Goal: Information Seeking & Learning: Learn about a topic

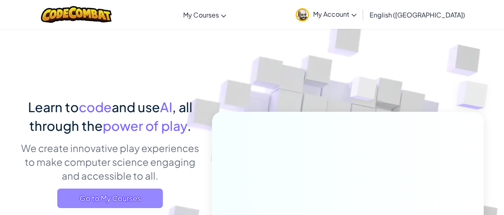
click at [118, 201] on span "Go to My Courses" at bounding box center [110, 197] width 106 height 19
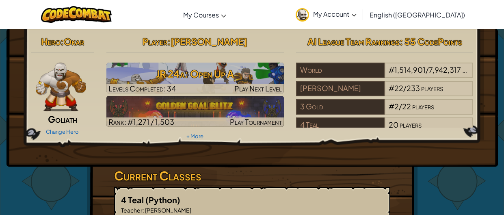
click at [158, 93] on div "Player : Daniel Moss-Holland JR 24a: Open Up A Levels Completed: 34 Play Next L…" at bounding box center [195, 87] width 190 height 109
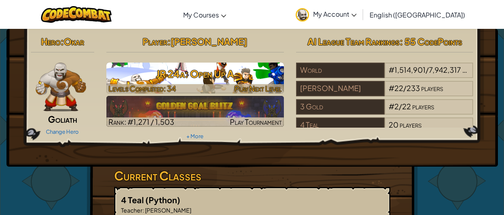
click at [160, 89] on span "Levels Completed: 34" at bounding box center [141, 88] width 67 height 9
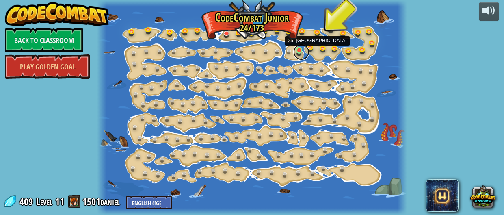
click at [299, 51] on link at bounding box center [301, 52] width 16 height 16
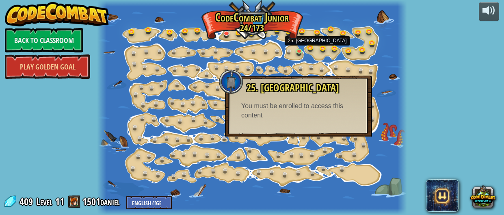
click at [398, 104] on div at bounding box center [402, 107] width 9 height 215
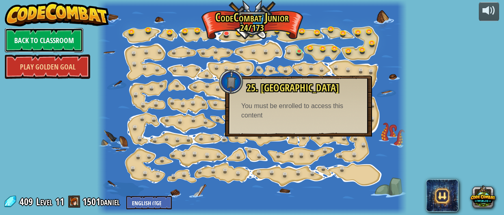
click at [50, 44] on link "Back to Classroom" at bounding box center [44, 40] width 78 height 24
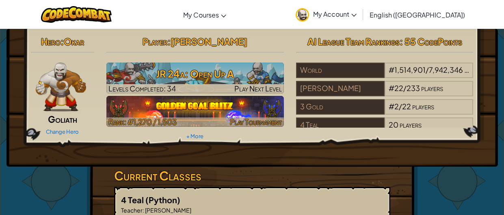
click at [179, 104] on img at bounding box center [194, 111] width 177 height 31
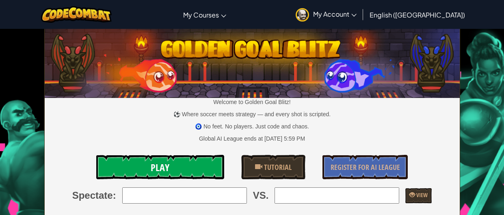
click at [183, 162] on link "Play" at bounding box center [160, 167] width 128 height 24
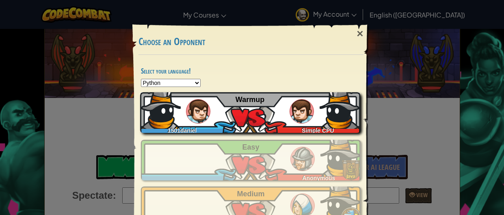
click at [195, 122] on img at bounding box center [198, 111] width 24 height 24
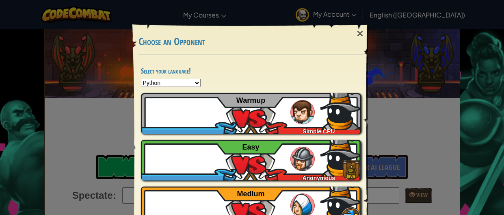
click at [51, 39] on div "× Choose an Opponent Select your language! Python JavaScript CoffeeScript Lua C…" at bounding box center [252, 107] width 504 height 215
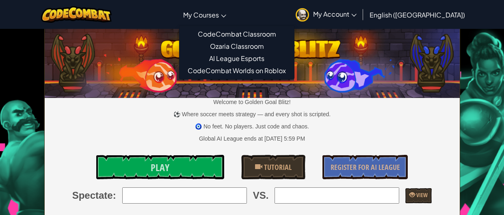
click at [219, 15] on span "My Courses" at bounding box center [201, 15] width 36 height 9
click at [219, 11] on span "My Courses" at bounding box center [201, 15] width 36 height 9
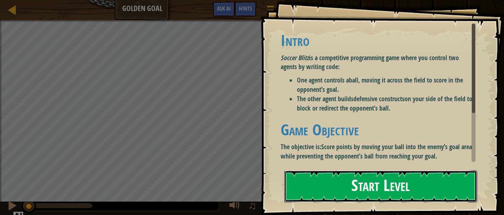
click at [319, 187] on button "Start Level" at bounding box center [380, 186] width 193 height 32
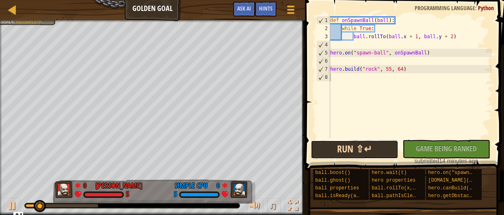
click at [350, 151] on button "Run ⇧↵" at bounding box center [355, 149] width 88 height 19
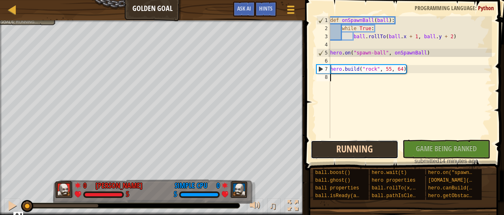
click at [350, 151] on button "Running" at bounding box center [355, 149] width 88 height 19
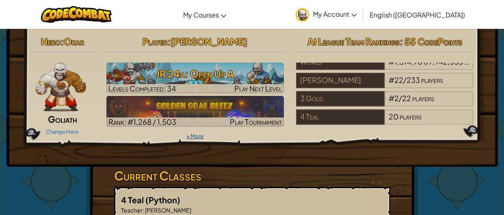
click at [199, 133] on link "+ More" at bounding box center [194, 136] width 17 height 6
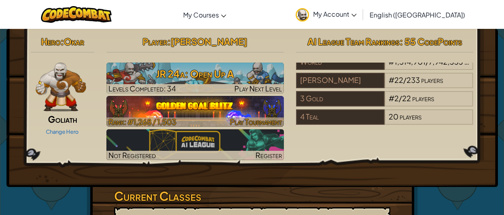
click at [228, 116] on img at bounding box center [194, 111] width 177 height 31
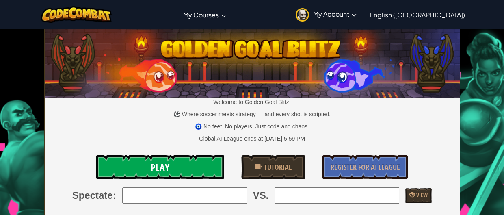
click at [145, 172] on link "Play" at bounding box center [160, 167] width 128 height 24
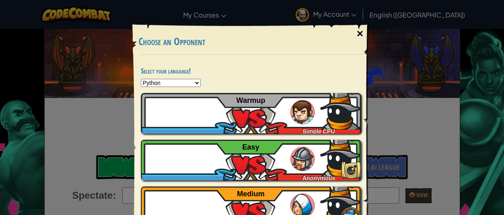
click at [362, 30] on div "×" at bounding box center [359, 34] width 19 height 24
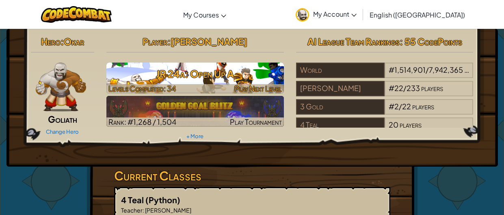
click at [152, 79] on h3 "JR 24a: Open Up A" at bounding box center [194, 74] width 177 height 18
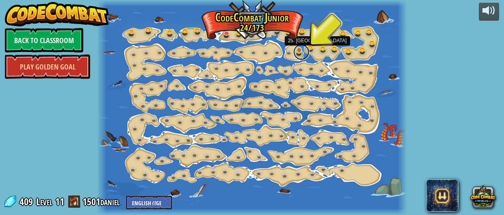
click at [296, 50] on link at bounding box center [301, 52] width 16 height 16
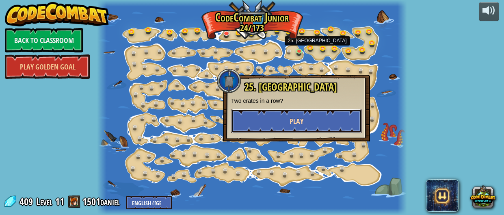
click at [288, 121] on button "Play" at bounding box center [296, 121] width 131 height 24
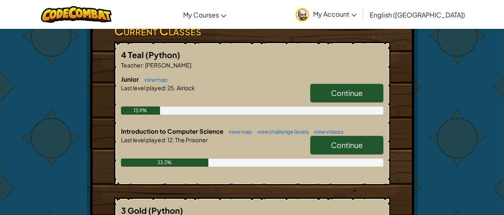
scroll to position [136, 0]
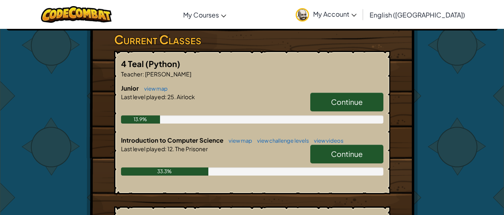
click at [316, 99] on link "Continue" at bounding box center [346, 102] width 73 height 19
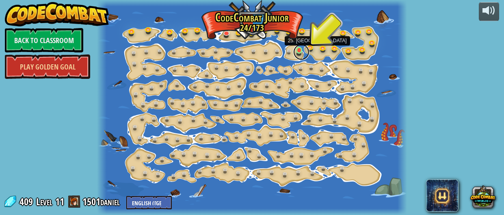
click at [299, 51] on link at bounding box center [301, 52] width 16 height 16
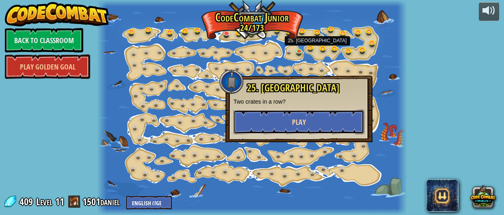
click at [327, 117] on button "Play" at bounding box center [299, 122] width 131 height 24
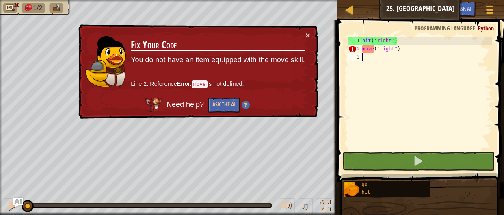
click at [413, 51] on div "hit ( 'right' ) move ( "right" )" at bounding box center [426, 102] width 131 height 130
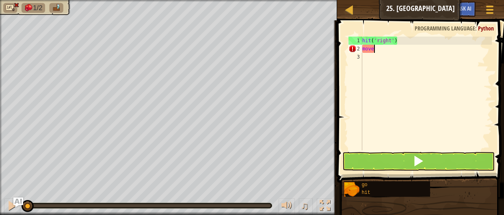
type textarea "m"
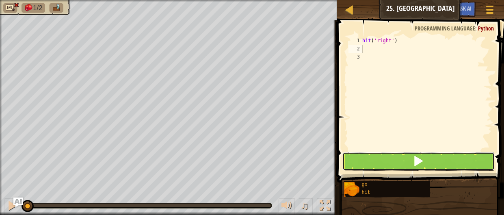
click at [405, 162] on button at bounding box center [418, 161] width 153 height 19
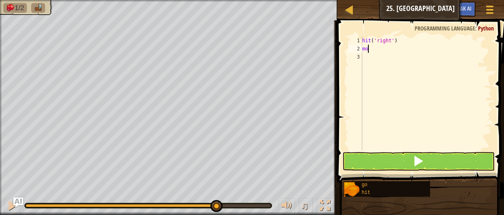
scroll to position [4, 0]
type textarea "m"
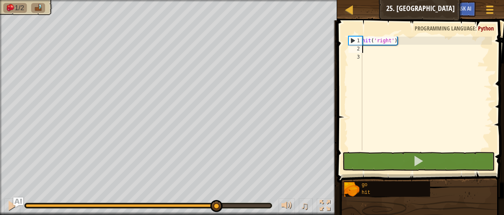
type textarea "g"
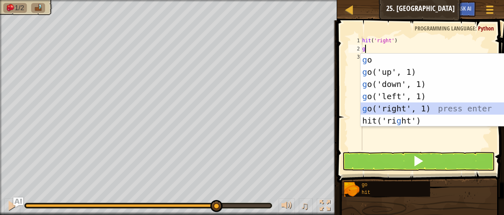
click at [416, 105] on div "g o press enter g o('up', 1) press enter g o('down', 1) press enter g o('left',…" at bounding box center [438, 102] width 154 height 97
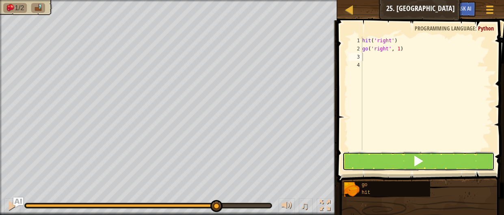
click at [406, 154] on button at bounding box center [418, 161] width 153 height 19
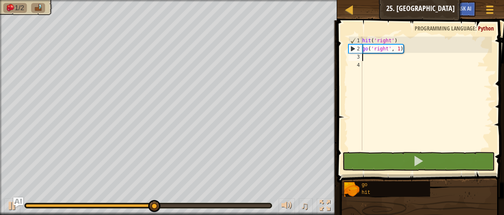
type textarea "h"
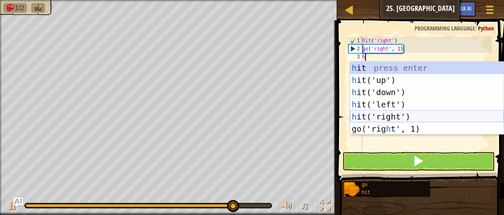
click at [387, 117] on div "h it press enter h it('up') press enter h it('down') press enter h it('left') p…" at bounding box center [427, 110] width 154 height 97
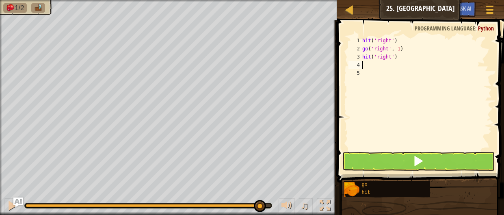
type textarea "g"
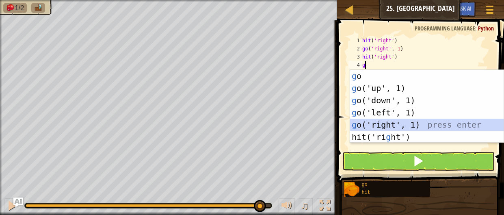
click at [388, 123] on div "g o press enter g o('up', 1) press enter g o('down', 1) press enter g o('left',…" at bounding box center [427, 118] width 154 height 97
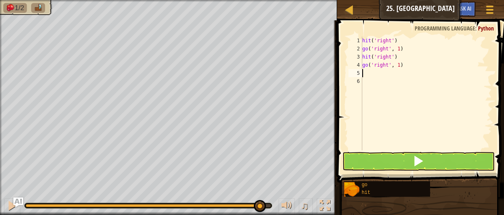
click at [399, 66] on div "hit ( 'right' ) go ( 'right' , 1 ) hit ( 'right' ) go ( 'right' , 1 )" at bounding box center [426, 102] width 131 height 130
type textarea "go('right', 2)"
click at [422, 170] on button at bounding box center [418, 161] width 153 height 19
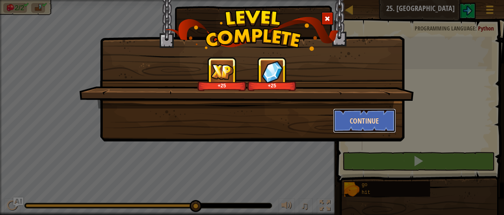
click at [355, 119] on button "Continue" at bounding box center [364, 120] width 63 height 24
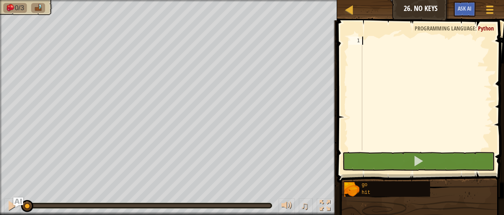
type textarea "h"
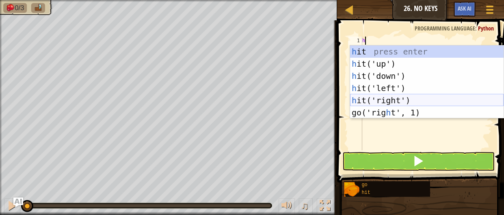
click at [399, 95] on div "h it press enter h it('up') press enter h it('down') press enter h it('left') p…" at bounding box center [427, 93] width 154 height 97
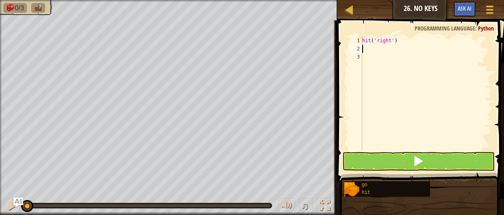
type textarea "g"
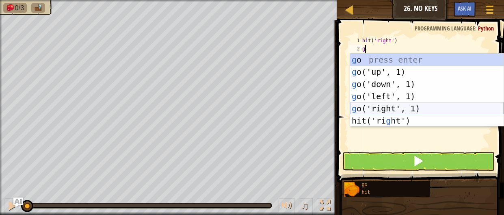
click at [403, 108] on div "g o press enter g o('up', 1) press enter g o('down', 1) press enter g o('left',…" at bounding box center [427, 102] width 154 height 97
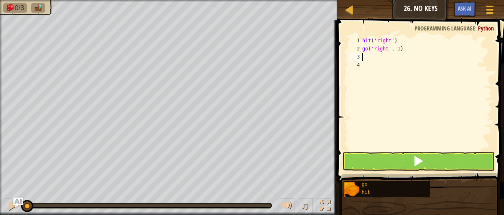
click at [400, 49] on div "hit ( 'right' ) go ( 'right' , 1 )" at bounding box center [426, 102] width 131 height 130
type textarea "go('right', 2)"
click at [425, 157] on button at bounding box center [418, 161] width 153 height 19
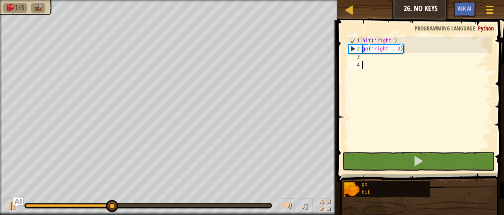
click at [372, 62] on div "hit ( 'right' ) go ( 'right' , 2 )" at bounding box center [426, 102] width 131 height 130
click at [358, 56] on div "3" at bounding box center [355, 57] width 14 height 8
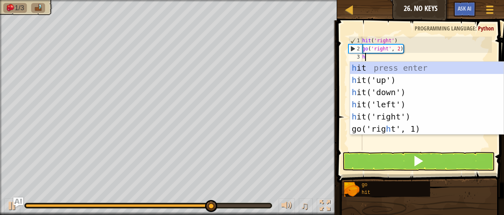
type textarea "hi"
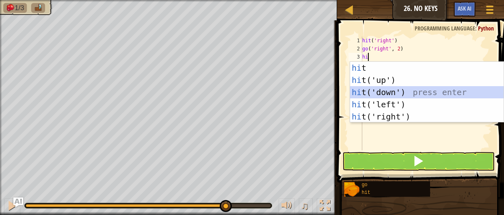
click at [384, 89] on div "hi t press enter hi t('up') press enter hi t('down') press enter hi t('left') p…" at bounding box center [427, 104] width 154 height 85
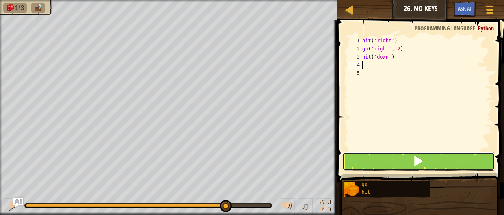
click at [424, 159] on button at bounding box center [418, 161] width 153 height 19
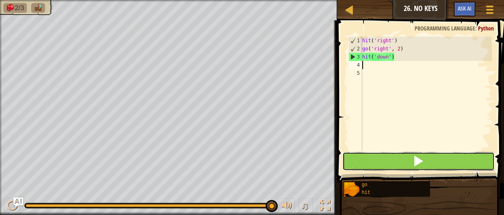
click at [420, 156] on span at bounding box center [418, 160] width 11 height 11
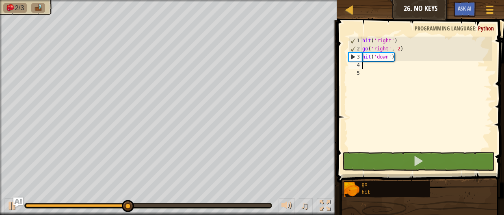
type textarea "g"
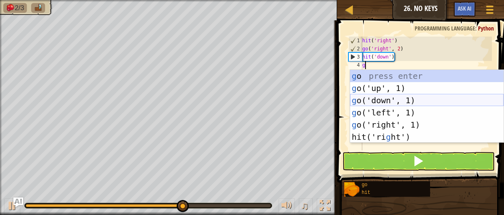
click at [387, 96] on div "g o press enter g o('up', 1) press enter g o('down', 1) press enter g o('left',…" at bounding box center [427, 118] width 154 height 97
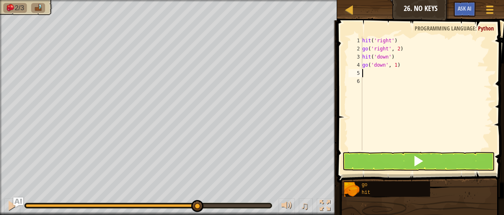
click at [397, 65] on div "hit ( 'right' ) go ( 'right' , 2 ) hit ( 'down' ) go ( 'down' , 1 )" at bounding box center [426, 102] width 131 height 130
type textarea "go('down', 2)"
click at [405, 163] on button at bounding box center [418, 161] width 153 height 19
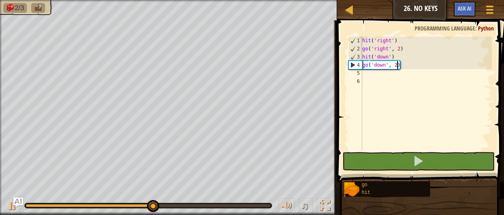
click at [365, 75] on div "hit ( 'right' ) go ( 'right' , 2 ) hit ( 'down' ) go ( 'down' , 2 )" at bounding box center [426, 102] width 131 height 130
type textarea "h"
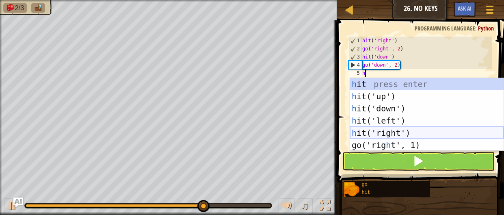
click at [384, 129] on div "h it press enter h it('up') press enter h it('down') press enter h it('left') p…" at bounding box center [427, 126] width 154 height 97
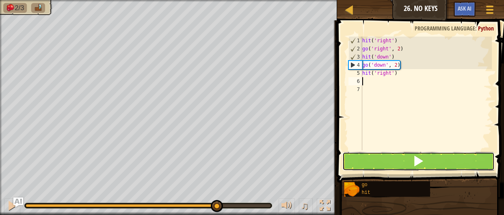
click at [394, 159] on button at bounding box center [418, 161] width 153 height 19
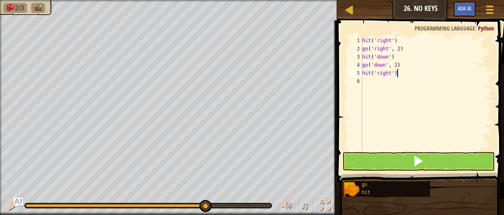
click at [397, 76] on div "hit ( 'right' ) go ( 'right' , 2 ) hit ( 'down' ) go ( 'down' , 2 ) hit ( 'righ…" at bounding box center [426, 102] width 131 height 130
type textarea "h"
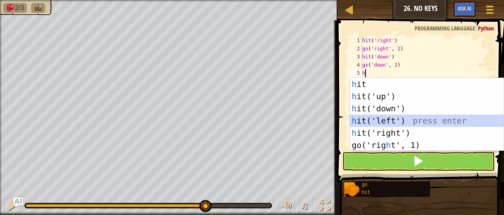
click at [394, 123] on div "h it press enter h it('up') press enter h it('down') press enter h it('left') p…" at bounding box center [427, 126] width 154 height 97
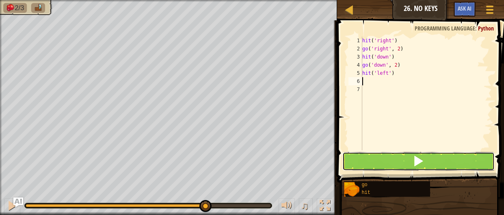
click at [391, 160] on button at bounding box center [418, 161] width 153 height 19
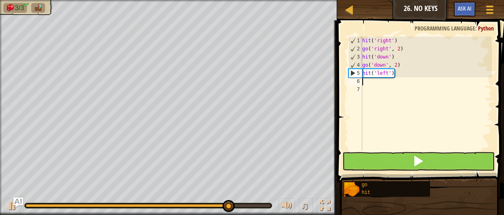
type textarea "g"
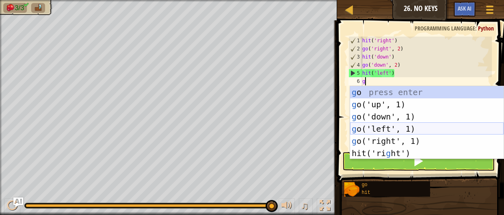
click at [397, 126] on div "g o press enter g o('up', 1) press enter g o('down', 1) press enter g o('left',…" at bounding box center [427, 134] width 154 height 97
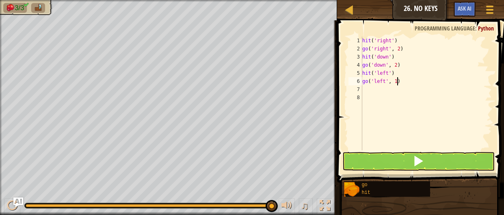
click at [397, 83] on div "hit ( 'right' ) go ( 'right' , 2 ) hit ( 'down' ) go ( 'down' , 2 ) hit ( 'left…" at bounding box center [426, 102] width 131 height 130
type textarea "go('left', 2)"
click at [407, 150] on span at bounding box center [421, 90] width 173 height 186
click at [409, 159] on button at bounding box center [418, 161] width 153 height 19
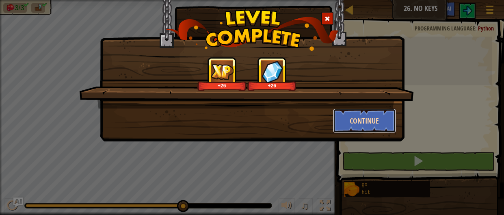
click at [374, 118] on button "Continue" at bounding box center [364, 120] width 63 height 24
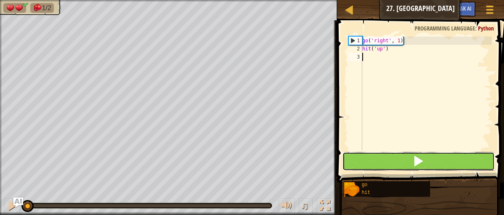
click at [446, 160] on button at bounding box center [418, 161] width 153 height 19
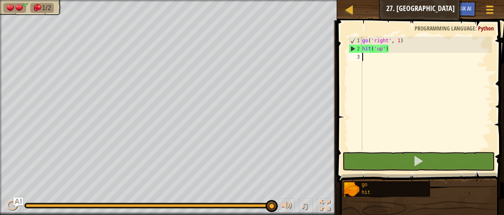
type textarea "g"
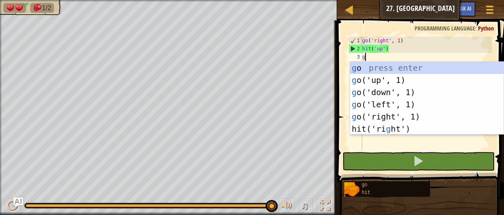
scroll to position [4, 0]
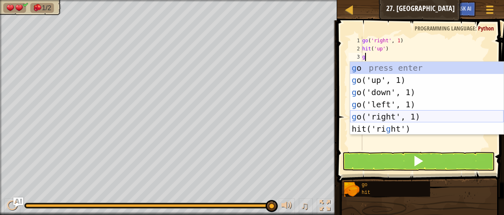
click at [394, 116] on div "g o press enter g o('up', 1) press enter g o('down', 1) press enter g o('left',…" at bounding box center [427, 110] width 154 height 97
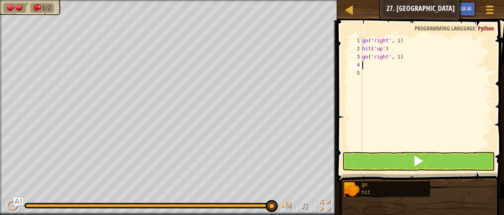
click at [399, 57] on div "go ( 'right' , 1 ) hit ( 'up' ) go ( 'right' , 1 )" at bounding box center [426, 102] width 131 height 130
type textarea "go('right', 2)"
click at [372, 62] on div "go ( 'right' , 1 ) hit ( 'up' ) go ( 'right' , 2 )" at bounding box center [426, 102] width 131 height 130
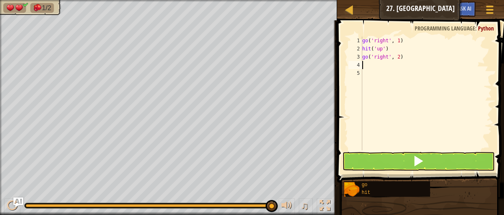
type textarea "h"
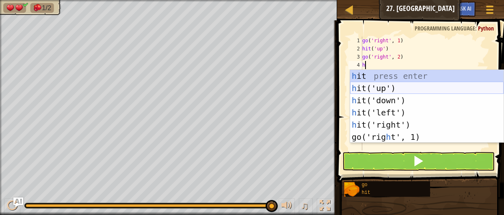
click at [378, 89] on div "h it press enter h it('up') press enter h it('down') press enter h it('left') p…" at bounding box center [427, 118] width 154 height 97
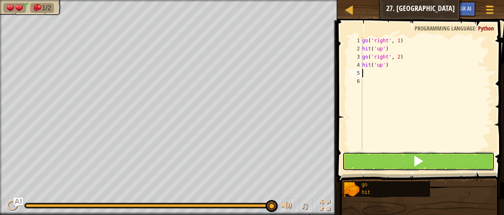
click at [389, 160] on button at bounding box center [418, 161] width 153 height 19
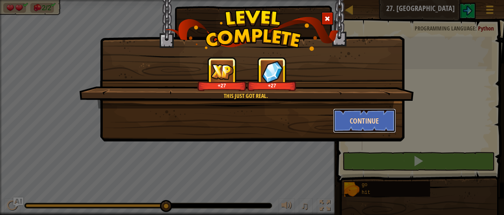
click at [363, 121] on button "Continue" at bounding box center [364, 120] width 63 height 24
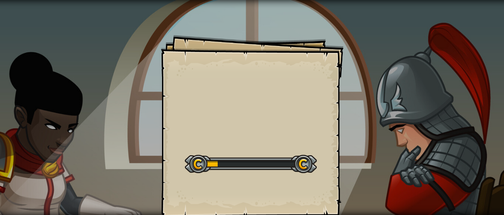
click at [235, 161] on div at bounding box center [251, 164] width 132 height 18
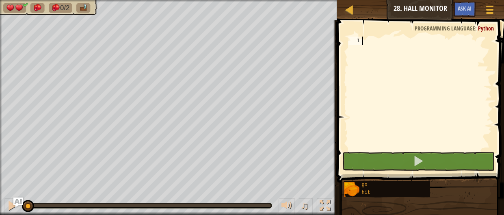
click at [363, 39] on div at bounding box center [426, 102] width 131 height 130
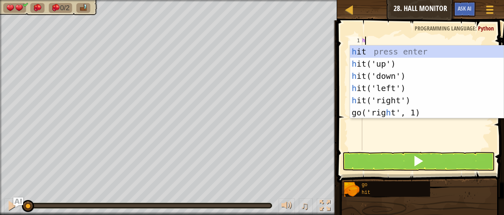
type textarea "hi"
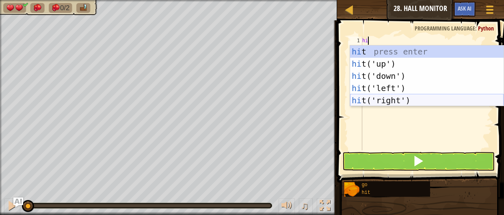
click at [380, 96] on div "hi t press enter hi t('up') press enter hi t('down') press enter hi t('left') p…" at bounding box center [427, 87] width 154 height 85
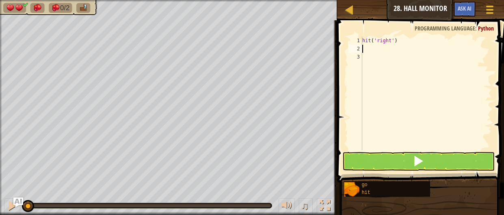
type textarea "h"
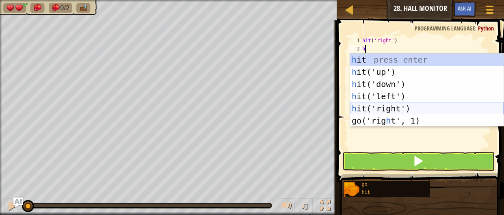
click at [392, 107] on div "h it press enter h it('up') press enter h it('down') press enter h it('left') p…" at bounding box center [427, 102] width 154 height 97
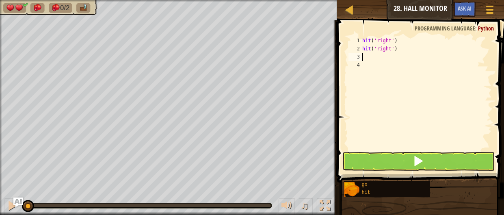
click at [398, 48] on div "hit ( 'right' ) hit ( 'right' )" at bounding box center [426, 102] width 131 height 130
type textarea "h"
type textarea "g"
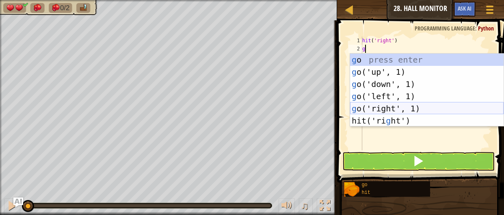
click at [412, 108] on div "g o press enter g o('up', 1) press enter g o('down', 1) press enter g o('left',…" at bounding box center [427, 102] width 154 height 97
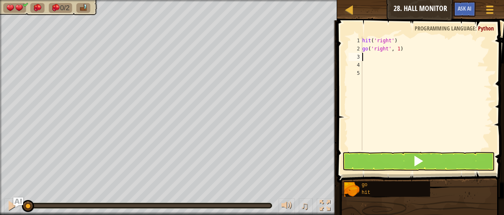
type textarea "h"
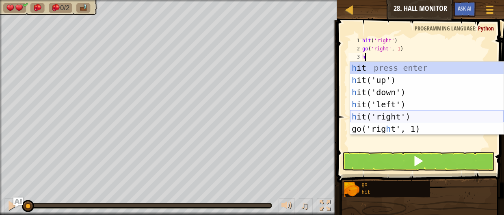
click at [399, 115] on div "h it press enter h it('up') press enter h it('down') press enter h it('left') p…" at bounding box center [427, 110] width 154 height 97
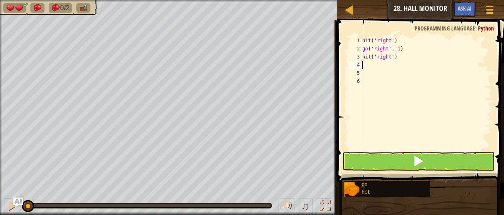
type textarea "g"
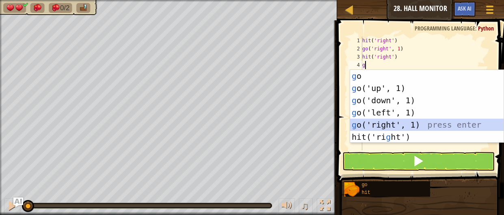
click at [397, 121] on div "g o press enter g o('up', 1) press enter g o('down', 1) press enter g o('left',…" at bounding box center [427, 118] width 154 height 97
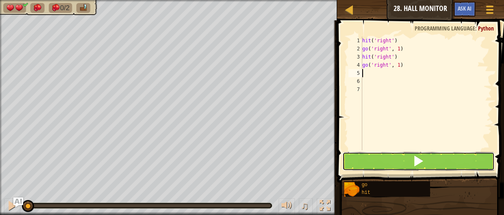
click at [399, 156] on button at bounding box center [418, 161] width 153 height 19
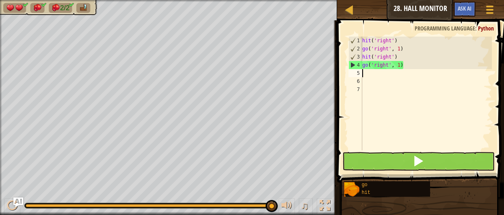
type textarea "g"
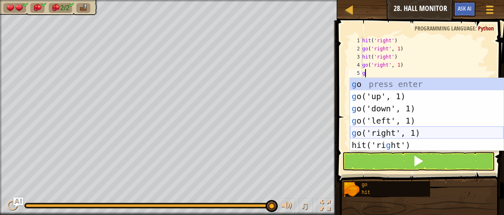
click at [398, 134] on div "g o press enter g o('up', 1) press enter g o('down', 1) press enter g o('left',…" at bounding box center [427, 126] width 154 height 97
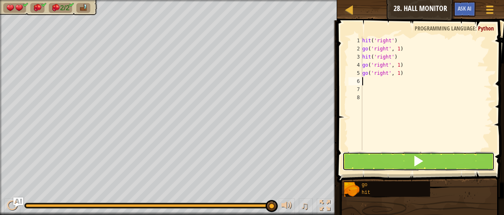
click at [407, 161] on button at bounding box center [418, 161] width 153 height 19
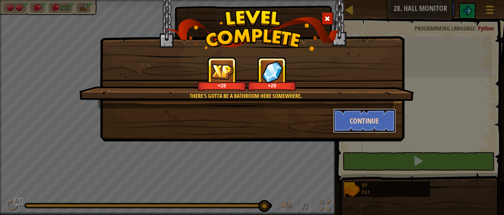
click at [368, 117] on button "Continue" at bounding box center [364, 120] width 63 height 24
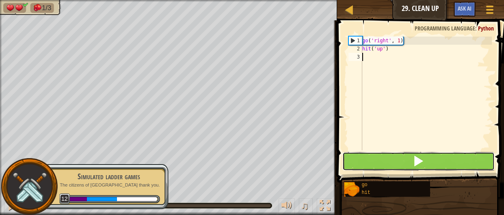
click at [394, 157] on button at bounding box center [418, 161] width 153 height 19
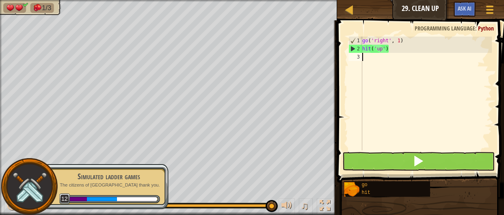
type textarea "g"
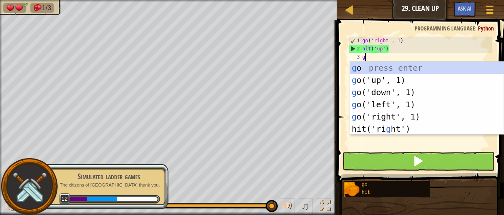
scroll to position [4, 0]
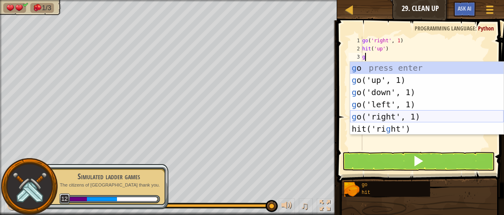
click at [383, 112] on div "g o press enter g o('up', 1) press enter g o('down', 1) press enter g o('left',…" at bounding box center [427, 110] width 154 height 97
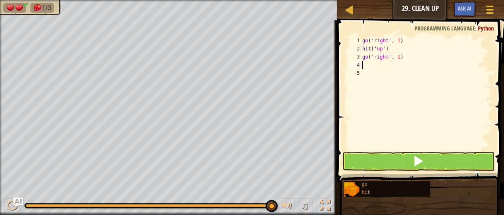
type textarea "h"
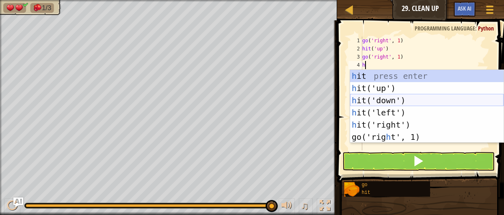
click at [381, 102] on div "h it press enter h it('up') press enter h it('down') press enter h it('left') p…" at bounding box center [427, 118] width 154 height 97
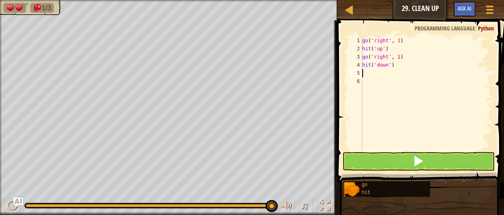
type textarea "g"
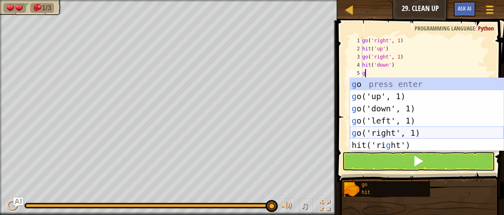
click at [392, 131] on div "g o press enter g o('up', 1) press enter g o('down', 1) press enter g o('left',…" at bounding box center [427, 126] width 154 height 97
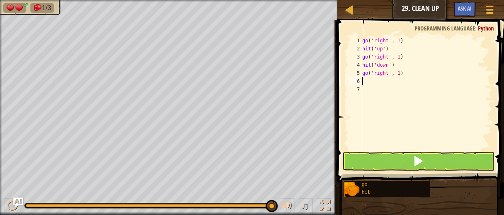
type textarea "h"
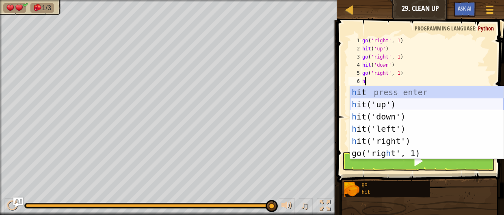
click at [384, 104] on div "h it press enter h it('up') press enter h it('down') press enter h it('left') p…" at bounding box center [427, 134] width 154 height 97
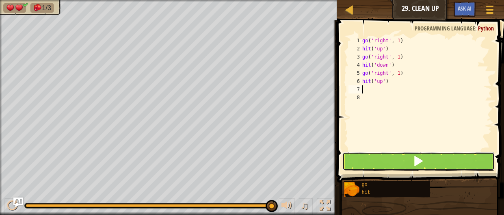
click at [407, 162] on button at bounding box center [418, 161] width 153 height 19
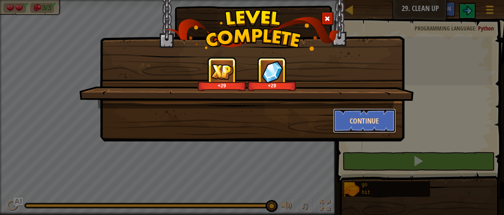
click at [374, 123] on button "Continue" at bounding box center [364, 120] width 63 height 24
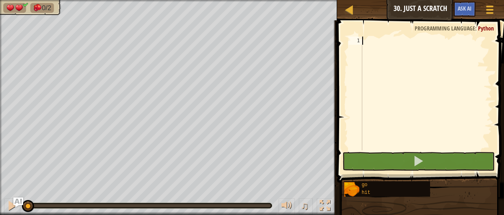
click at [381, 93] on div at bounding box center [426, 102] width 131 height 130
type textarea "g"
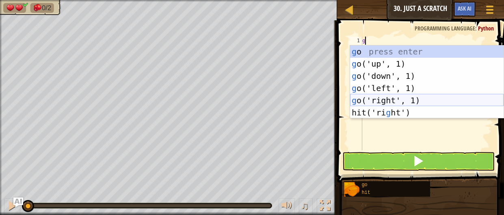
click at [380, 97] on div "g o press enter g o('up', 1) press enter g o('down', 1) press enter g o('left',…" at bounding box center [427, 93] width 154 height 97
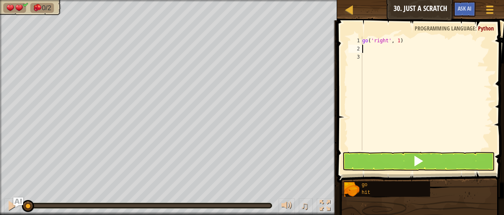
type textarea "h"
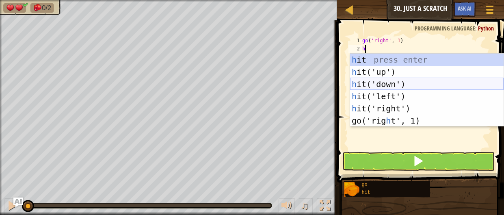
click at [383, 87] on div "h it press enter h it('up') press enter h it('down') press enter h it('left') p…" at bounding box center [427, 102] width 154 height 97
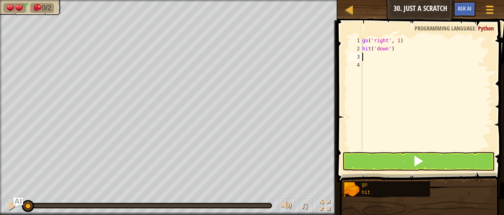
type textarea "h"
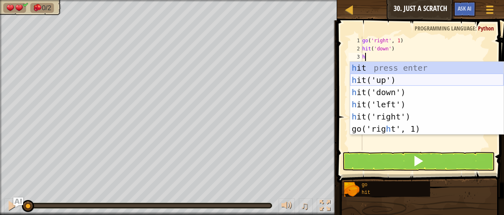
click at [385, 80] on div "h it press enter h it('up') press enter h it('down') press enter h it('left') p…" at bounding box center [427, 110] width 154 height 97
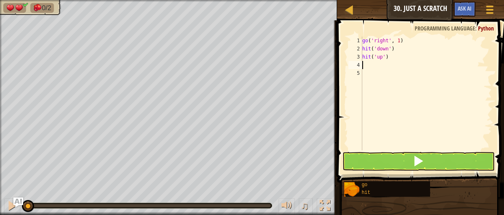
type textarea "g"
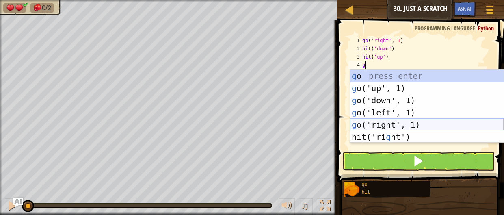
click at [396, 122] on div "g o press enter g o('up', 1) press enter g o('down', 1) press enter g o('left',…" at bounding box center [427, 118] width 154 height 97
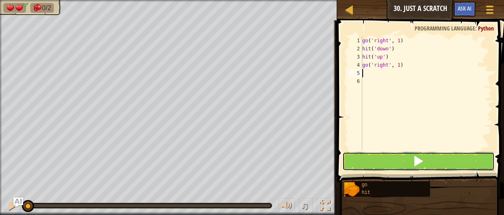
click at [405, 155] on button at bounding box center [418, 161] width 153 height 19
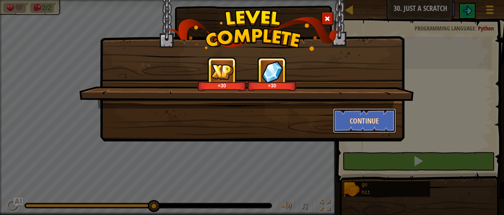
click at [383, 123] on button "Continue" at bounding box center [364, 120] width 63 height 24
